Goal: Information Seeking & Learning: Learn about a topic

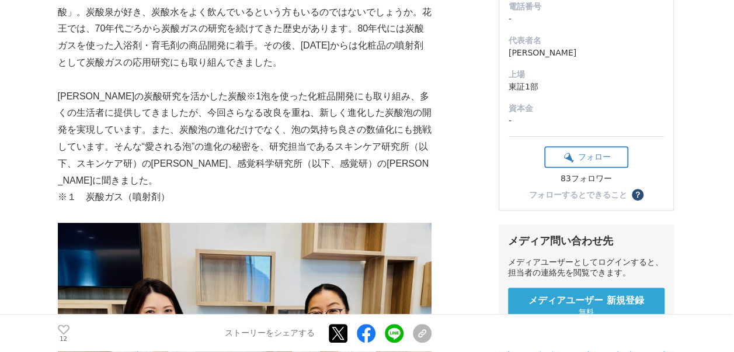
scroll to position [214, 0]
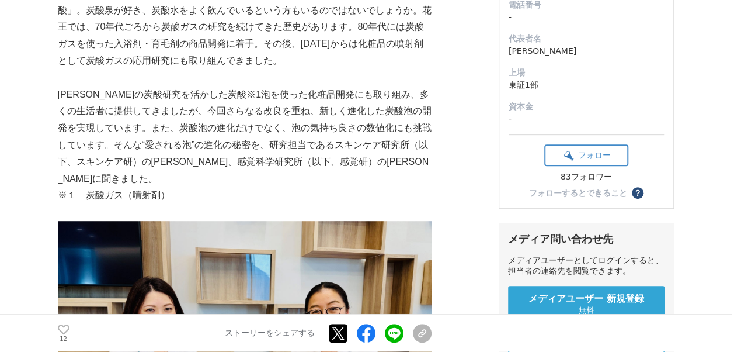
click at [300, 124] on p "長年の炭酸研究を活かした炭酸※1泡を使った化粧品開発にも取り組み、多くの生活者に提供してきましたが、今回さらなる改良を重ね、新しく進化した炭酸泡の開発を実現し…" at bounding box center [245, 136] width 374 height 101
drag, startPoint x: 161, startPoint y: 161, endPoint x: 223, endPoint y: 164, distance: 61.4
click at [223, 164] on p "長年の炭酸研究を活かした炭酸※1泡を使った化粧品開発にも取り組み、多くの生活者に提供してきましたが、今回さらなる改良を重ね、新しく進化した炭酸泡の開発を実現し…" at bounding box center [245, 136] width 374 height 101
copy p "感覚科学研究所"
click at [287, 155] on p "長年の炭酸研究を活かした炭酸※1泡を使った化粧品開発にも取り組み、多くの生活者に提供してきましたが、今回さらなる改良を重ね、新しく進化した炭酸泡の開発を実現し…" at bounding box center [245, 136] width 374 height 101
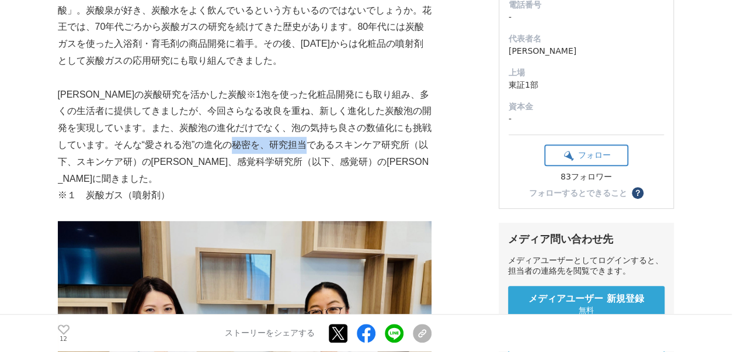
drag, startPoint x: 285, startPoint y: 145, endPoint x: 360, endPoint y: 152, distance: 75.6
click at [360, 152] on p "長年の炭酸研究を活かした炭酸※1泡を使った化粧品開発にも取り組み、多くの生活者に提供してきましたが、今回さらなる改良を重ね、新しく進化した炭酸泡の開発を実現し…" at bounding box center [245, 136] width 374 height 101
copy p "スキンケア研究所"
drag, startPoint x: 136, startPoint y: 161, endPoint x: 97, endPoint y: 164, distance: 39.2
click at [97, 164] on p "長年の炭酸研究を活かした炭酸※1泡を使った化粧品開発にも取り組み、多くの生活者に提供してきましたが、今回さらなる改良を重ね、新しく進化した炭酸泡の開発を実現し…" at bounding box center [245, 136] width 374 height 101
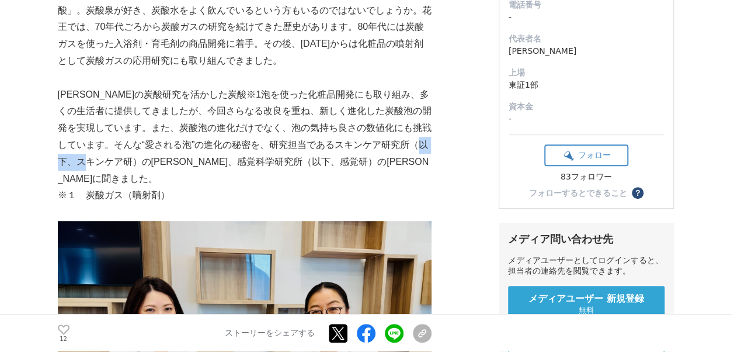
copy p "曽根千晶"
drag, startPoint x: 224, startPoint y: 164, endPoint x: 162, endPoint y: 167, distance: 62.6
click at [162, 167] on p "長年の炭酸研究を活かした炭酸※1泡を使った化粧品開発にも取り組み、多くの生活者に提供してきましたが、今回さらなる改良を重ね、新しく進化した炭酸泡の開発を実現し…" at bounding box center [245, 136] width 374 height 101
copy p "感覚科学研究所"
click at [345, 168] on p "長年の炭酸研究を活かした炭酸※1泡を使った化粧品開発にも取り組み、多くの生活者に提供してきましたが、今回さらなる改良を重ね、新しく進化した炭酸泡の開発を実現し…" at bounding box center [245, 136] width 374 height 101
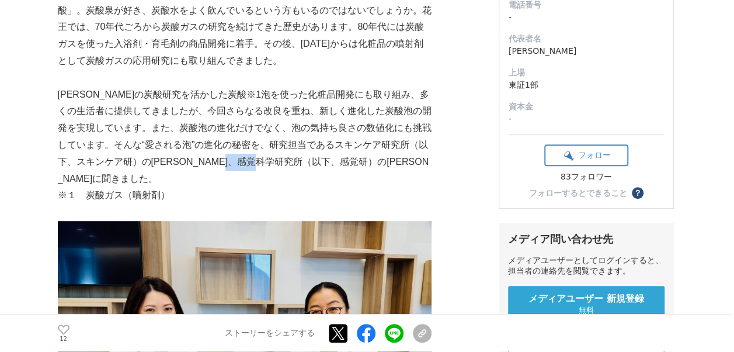
drag, startPoint x: 348, startPoint y: 162, endPoint x: 312, endPoint y: 162, distance: 36.2
click at [312, 162] on p "長年の炭酸研究を活かした炭酸※1泡を使った化粧品開発にも取り組み、多くの生活者に提供してきましたが、今回さらなる改良を重ね、新しく進化した炭酸泡の開発を実現し…" at bounding box center [245, 136] width 374 height 101
copy p "門地里絵"
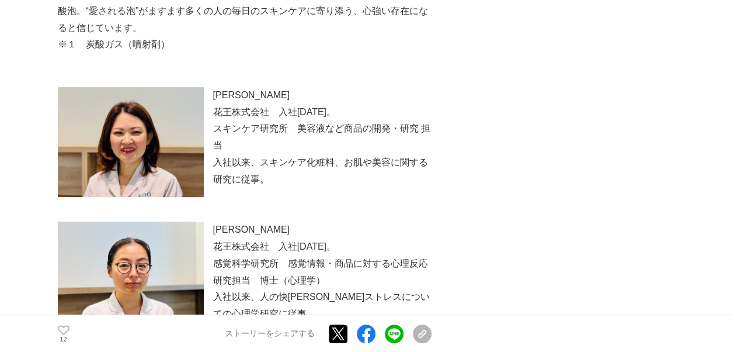
scroll to position [4497, 0]
